Goal: Transaction & Acquisition: Purchase product/service

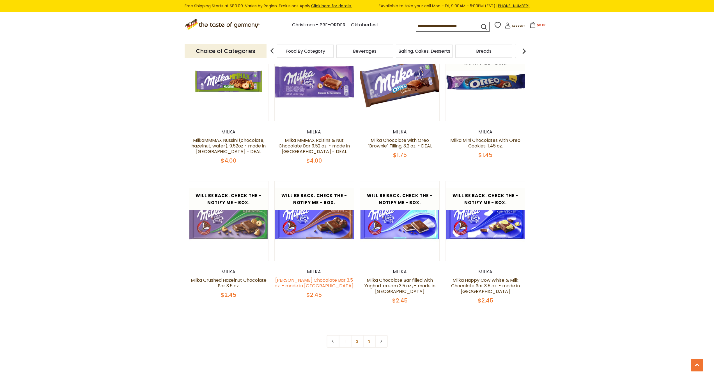
scroll to position [1093, 0]
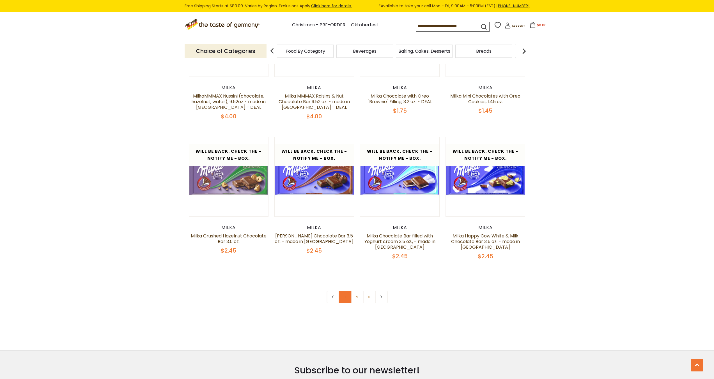
click at [345, 291] on link "1" at bounding box center [344, 297] width 13 height 13
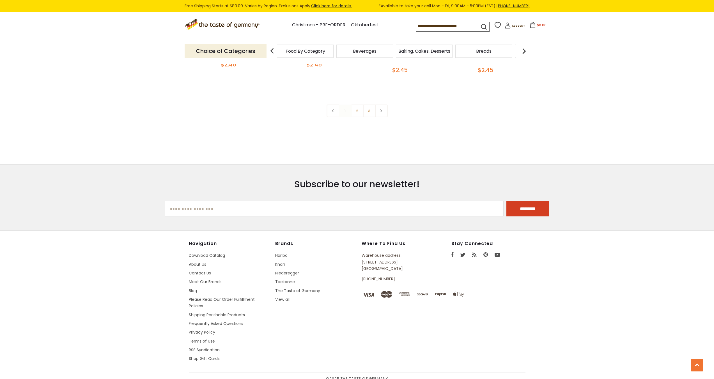
drag, startPoint x: 189, startPoint y: 246, endPoint x: 331, endPoint y: 244, distance: 142.4
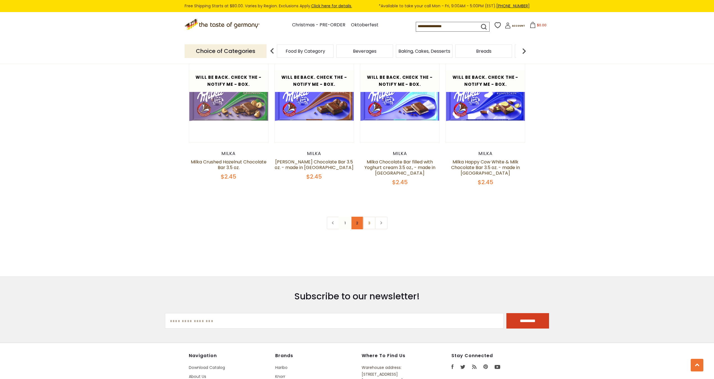
click at [357, 217] on link "2" at bounding box center [356, 223] width 13 height 13
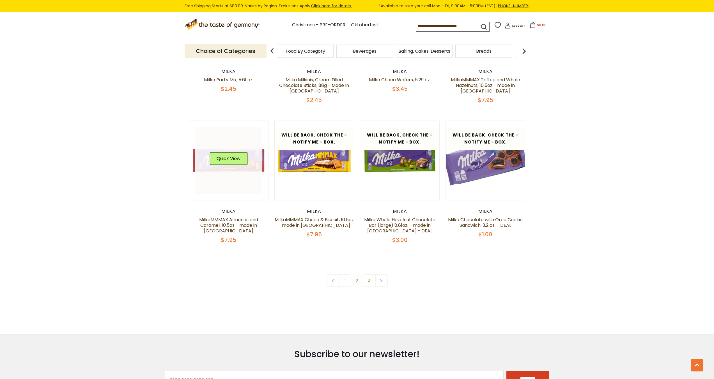
scroll to position [1095, 0]
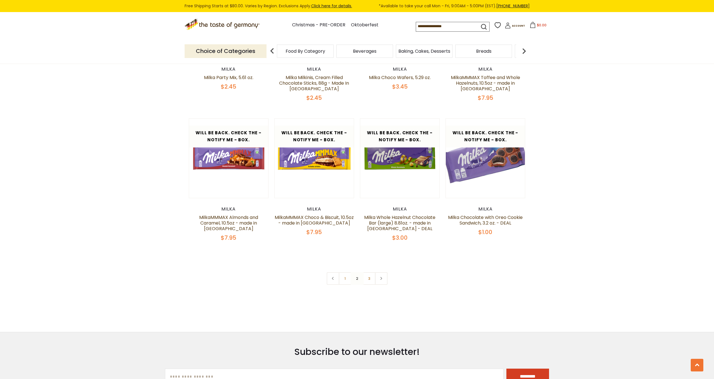
click at [370, 282] on link "3" at bounding box center [368, 278] width 13 height 13
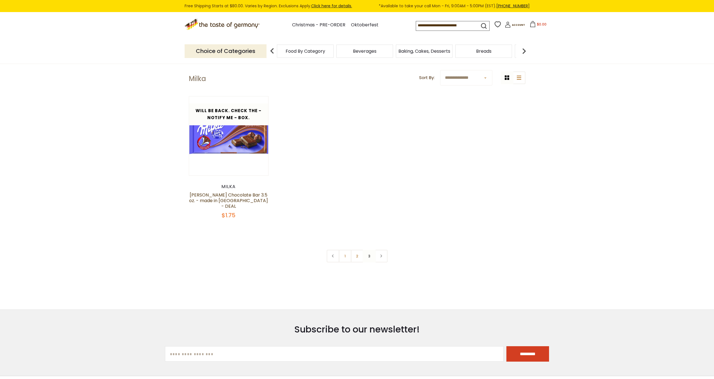
scroll to position [0, 0]
